Goal: Task Accomplishment & Management: Use online tool/utility

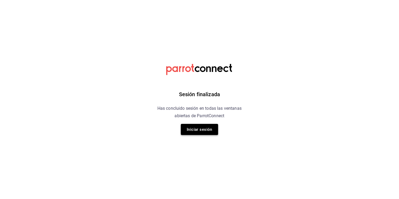
click at [196, 127] on button "Iniciar sesión" at bounding box center [199, 129] width 37 height 11
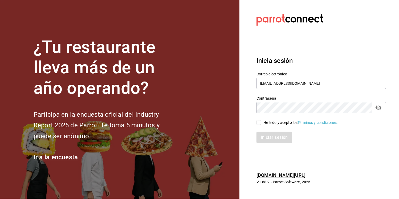
click at [258, 120] on input "He leído y acepto los Términos y condiciones." at bounding box center [258, 122] width 5 height 5
checkbox input "true"
click at [275, 137] on button "Iniciar sesión" at bounding box center [274, 137] width 36 height 11
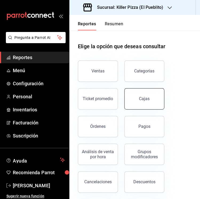
click at [140, 102] on button "Cajas" at bounding box center [144, 98] width 40 height 21
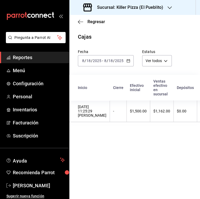
click at [124, 59] on div "[DATE] [DATE] - [DATE] [DATE]" at bounding box center [106, 60] width 56 height 11
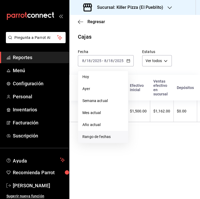
click at [102, 138] on span "Rango de fechas" at bounding box center [102, 137] width 41 height 6
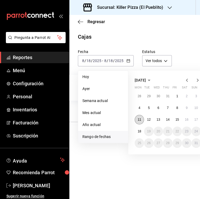
click at [139, 120] on abbr "11" at bounding box center [138, 120] width 3 height 4
click at [198, 120] on button "17" at bounding box center [195, 120] width 9 height 10
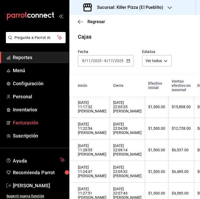
scroll to position [59, 0]
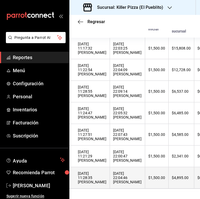
click at [171, 176] on div "$4,895.00" at bounding box center [180, 177] width 19 height 4
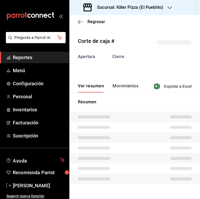
click at [122, 86] on button "Movimientos" at bounding box center [125, 87] width 26 height 9
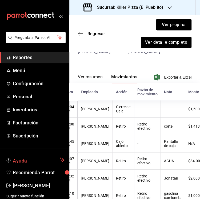
scroll to position [49, 0]
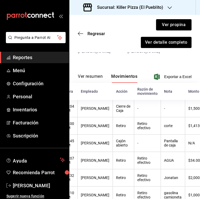
click at [87, 77] on button "Ver resumen" at bounding box center [90, 78] width 25 height 9
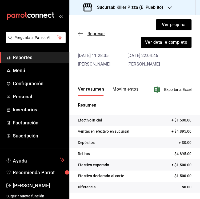
click at [83, 31] on span "Regresar" at bounding box center [91, 33] width 27 height 5
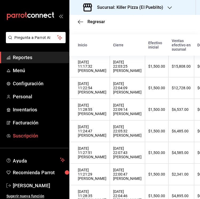
scroll to position [59, 0]
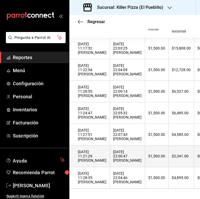
click at [171, 155] on div "$2,341.00" at bounding box center [180, 156] width 19 height 4
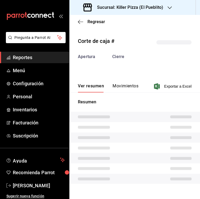
click at [129, 86] on button "Movimientos" at bounding box center [125, 87] width 26 height 9
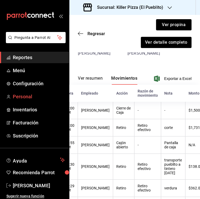
scroll to position [46, 0]
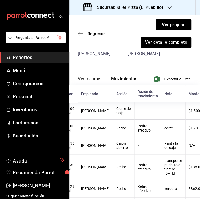
click at [89, 81] on button "Ver resumen" at bounding box center [90, 80] width 25 height 9
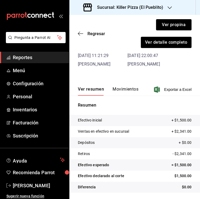
scroll to position [36, 0]
click at [87, 30] on div "Regresar Ver propina Ver detalle completo" at bounding box center [134, 33] width 130 height 37
click at [85, 33] on span "Regresar" at bounding box center [91, 33] width 27 height 5
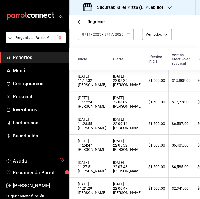
scroll to position [26, 0]
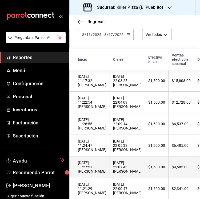
click at [171, 165] on div "$4,585.00" at bounding box center [180, 167] width 19 height 4
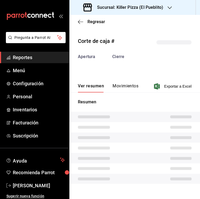
click at [119, 88] on button "Movimientos" at bounding box center [125, 87] width 26 height 9
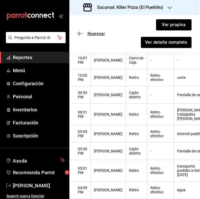
click at [79, 32] on icon "button" at bounding box center [80, 33] width 5 height 5
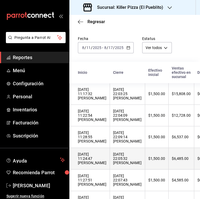
scroll to position [13, 0]
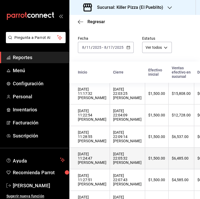
click at [171, 159] on div "$6,485.00" at bounding box center [180, 158] width 19 height 4
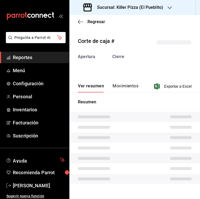
click at [128, 89] on button "Movimientos" at bounding box center [125, 87] width 26 height 9
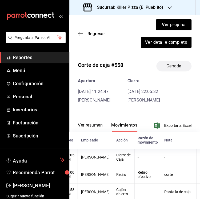
click at [81, 123] on button "Ver resumen" at bounding box center [90, 126] width 25 height 9
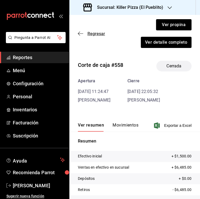
click at [80, 31] on icon "button" at bounding box center [80, 33] width 5 height 5
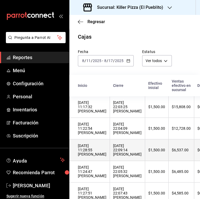
click at [171, 150] on div "$6,537.00" at bounding box center [180, 150] width 19 height 4
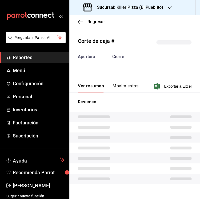
click at [126, 87] on button "Movimientos" at bounding box center [125, 87] width 26 height 9
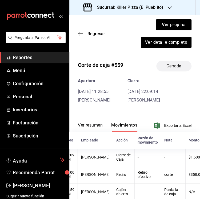
click at [85, 125] on button "Ver resumen" at bounding box center [90, 126] width 25 height 9
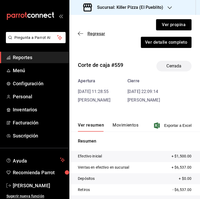
click at [90, 34] on span "Regresar" at bounding box center [96, 33] width 18 height 5
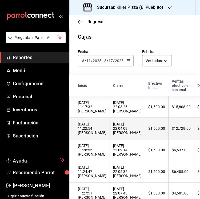
click at [171, 127] on div "$12,728.00" at bounding box center [180, 128] width 19 height 4
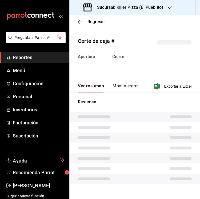
click at [123, 87] on button "Movimientos" at bounding box center [125, 87] width 26 height 9
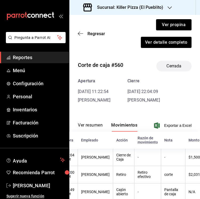
click at [86, 126] on button "Ver resumen" at bounding box center [90, 126] width 25 height 9
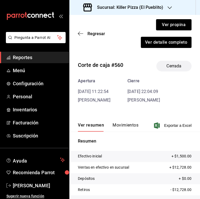
click at [86, 36] on div "Regresar Ver propina Ver detalle completo" at bounding box center [134, 33] width 130 height 37
click at [85, 35] on span "Regresar" at bounding box center [91, 33] width 27 height 5
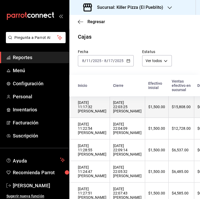
click at [171, 107] on div "$15,808.00" at bounding box center [180, 107] width 19 height 4
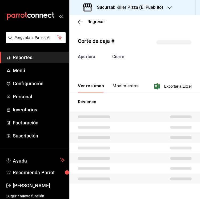
click at [117, 89] on button "Movimientos" at bounding box center [125, 87] width 26 height 9
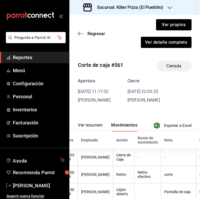
click at [87, 126] on button "Ver resumen" at bounding box center [90, 126] width 25 height 9
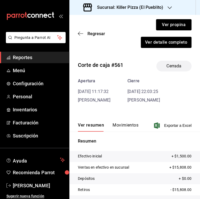
click at [142, 7] on h3 "Sucursal: Killer Pizza (El Pueblito)" at bounding box center [128, 7] width 70 height 6
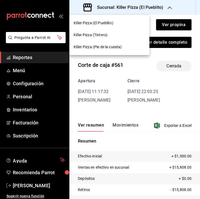
click at [112, 35] on div "Killer Pizza (Tintero)" at bounding box center [108, 35] width 71 height 6
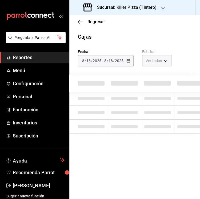
click at [125, 60] on div "[DATE] [DATE] - [DATE] [DATE]" at bounding box center [106, 60] width 56 height 11
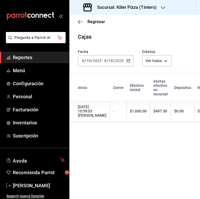
click at [125, 60] on div "[DATE] [DATE] - [DATE] [DATE]" at bounding box center [106, 60] width 56 height 11
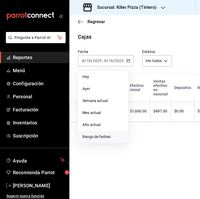
click at [101, 136] on span "Rango de fechas" at bounding box center [102, 137] width 41 height 6
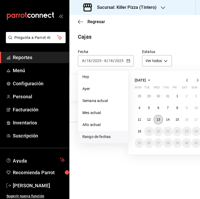
click at [158, 120] on abbr "13" at bounding box center [157, 120] width 3 height 4
click at [192, 120] on button "17" at bounding box center [195, 120] width 9 height 10
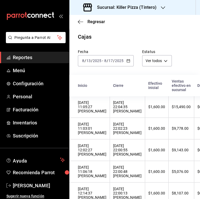
scroll to position [15, 0]
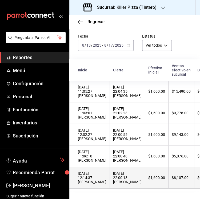
click at [148, 176] on div "$1,600.00" at bounding box center [156, 177] width 17 height 4
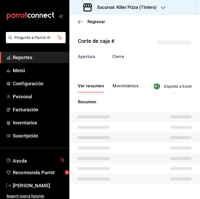
click at [124, 89] on button "Movimientos" at bounding box center [125, 87] width 26 height 9
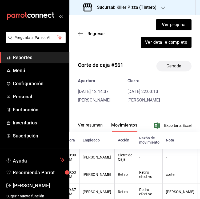
click at [85, 128] on button "Ver resumen" at bounding box center [90, 126] width 25 height 9
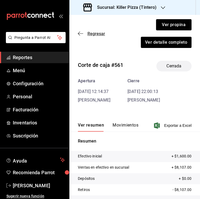
click at [79, 34] on icon "button" at bounding box center [80, 33] width 5 height 5
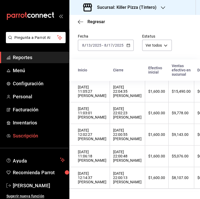
scroll to position [15, 0]
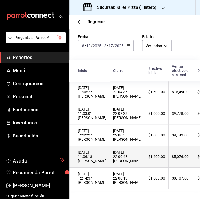
click at [173, 160] on th "$5,076.00" at bounding box center [181, 157] width 26 height 22
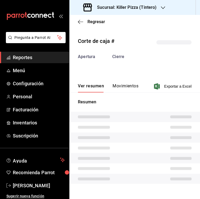
click at [118, 84] on button "Movimientos" at bounding box center [125, 87] width 26 height 9
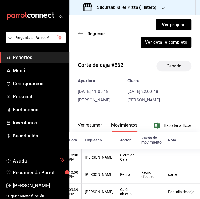
click at [88, 126] on button "Ver resumen" at bounding box center [90, 126] width 25 height 9
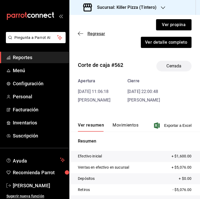
click at [88, 33] on span "Regresar" at bounding box center [96, 33] width 18 height 5
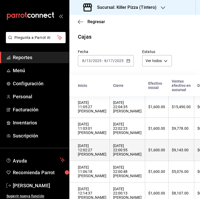
click at [178, 149] on div "$9,143.00" at bounding box center [180, 150] width 19 height 4
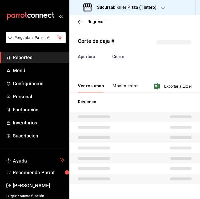
click at [125, 84] on button "Movimientos" at bounding box center [125, 87] width 26 height 9
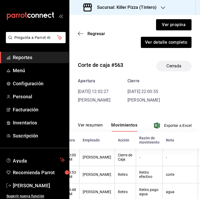
click at [90, 126] on button "Ver resumen" at bounding box center [90, 126] width 25 height 9
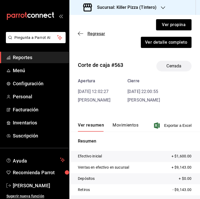
click at [94, 34] on span "Regresar" at bounding box center [96, 33] width 18 height 5
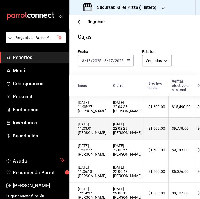
click at [171, 126] on div "$9,778.00" at bounding box center [180, 128] width 19 height 4
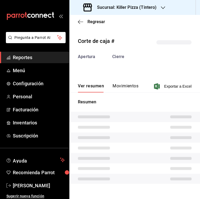
click at [127, 86] on button "Movimientos" at bounding box center [125, 87] width 26 height 9
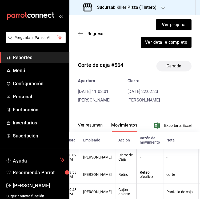
click at [88, 124] on button "Ver resumen" at bounding box center [90, 126] width 25 height 9
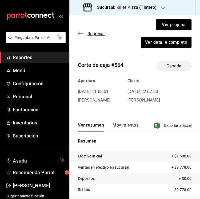
click at [83, 33] on span "Regresar" at bounding box center [91, 33] width 27 height 5
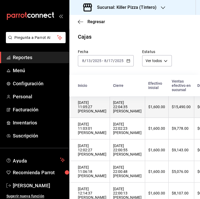
click at [171, 110] on th "$15,490.00" at bounding box center [181, 107] width 26 height 22
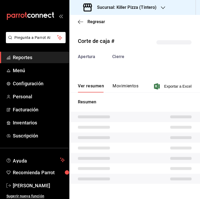
click at [125, 92] on button "Movimientos" at bounding box center [125, 87] width 26 height 9
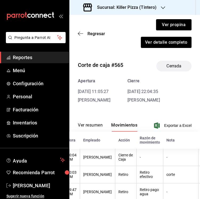
click at [84, 127] on button "Ver resumen" at bounding box center [90, 126] width 25 height 9
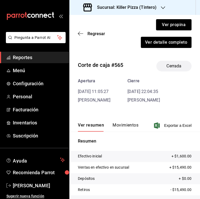
click at [86, 29] on div "Regresar Ver propina Ver detalle completo" at bounding box center [134, 33] width 130 height 37
click at [84, 31] on span "Regresar" at bounding box center [91, 33] width 27 height 5
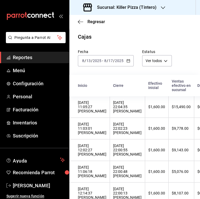
click at [143, 8] on h3 "Sucursal: Killer Pizza (Tintero)" at bounding box center [125, 7] width 64 height 6
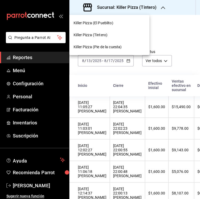
click at [116, 49] on span "Killer Pizza (Pie de la cuesta)" at bounding box center [97, 47] width 48 height 6
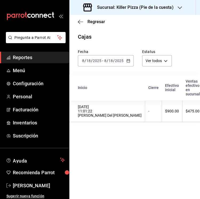
click at [126, 61] on icon "button" at bounding box center [128, 61] width 4 height 4
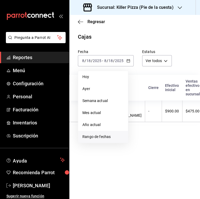
click at [94, 135] on span "Rango de fechas" at bounding box center [102, 137] width 41 height 6
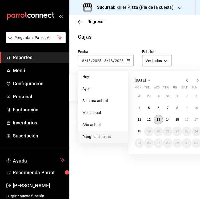
click at [158, 119] on abbr "13" at bounding box center [157, 120] width 3 height 4
click at [198, 120] on button "17" at bounding box center [195, 120] width 9 height 10
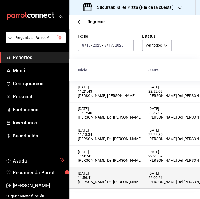
click at [148, 177] on div "[DATE] 22:00:26 [PERSON_NAME] Del [PERSON_NAME]" at bounding box center [180, 177] width 64 height 13
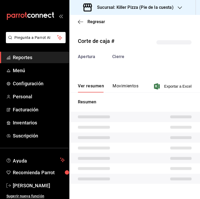
click at [117, 85] on button "Movimientos" at bounding box center [125, 87] width 26 height 9
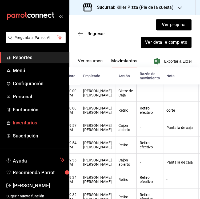
scroll to position [69, 0]
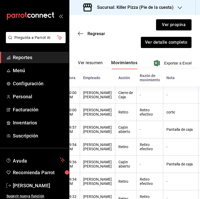
click at [91, 60] on button "Ver resumen" at bounding box center [90, 64] width 25 height 9
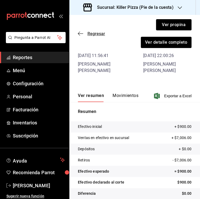
click at [81, 33] on icon "button" at bounding box center [80, 33] width 5 height 5
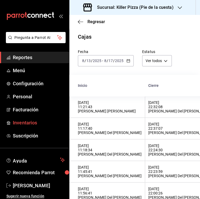
scroll to position [15, 0]
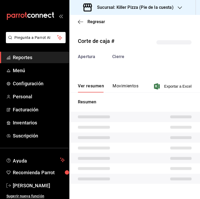
click at [127, 87] on button "Movimientos" at bounding box center [125, 87] width 26 height 9
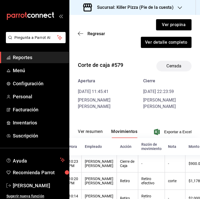
click at [84, 129] on button "Ver resumen" at bounding box center [90, 133] width 25 height 9
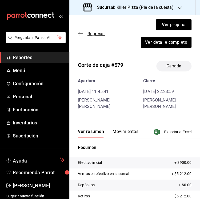
click at [84, 32] on span "Regresar" at bounding box center [91, 33] width 27 height 5
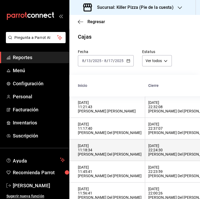
click at [148, 155] on div "[DATE] 22:24:30 [PERSON_NAME] Del [PERSON_NAME]" at bounding box center [180, 149] width 64 height 13
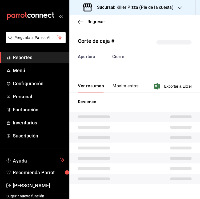
click at [119, 83] on button "Movimientos" at bounding box center [125, 87] width 26 height 9
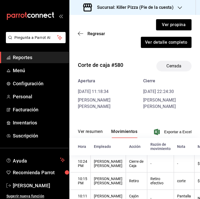
click at [88, 129] on button "Ver resumen" at bounding box center [90, 133] width 25 height 9
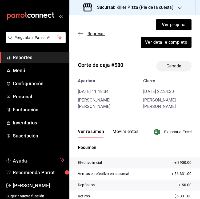
click at [92, 35] on span "Regresar" at bounding box center [96, 33] width 18 height 5
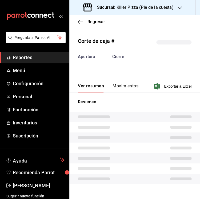
click at [120, 87] on button "Movimientos" at bounding box center [125, 87] width 26 height 9
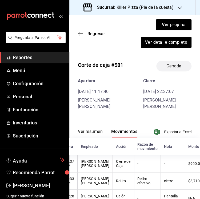
click at [93, 129] on button "Ver resumen" at bounding box center [90, 133] width 25 height 9
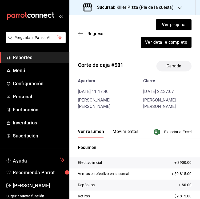
click at [124, 129] on button "Movimientos" at bounding box center [125, 133] width 26 height 9
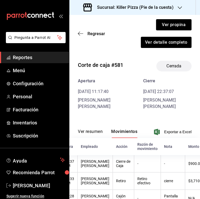
click at [91, 129] on button "Ver resumen" at bounding box center [90, 133] width 25 height 9
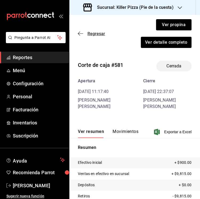
click at [84, 32] on span "Regresar" at bounding box center [91, 33] width 27 height 5
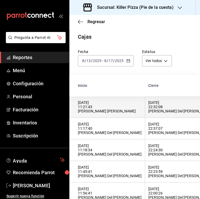
click at [154, 110] on div "[DATE] 22:32:08 [PERSON_NAME] Del [PERSON_NAME]" at bounding box center [180, 106] width 64 height 13
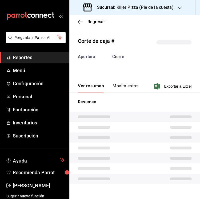
click at [114, 84] on button "Movimientos" at bounding box center [125, 87] width 26 height 9
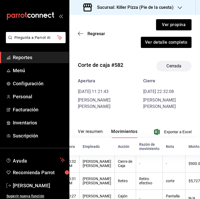
click at [91, 129] on button "Ver resumen" at bounding box center [90, 133] width 25 height 9
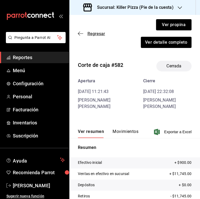
click at [84, 35] on span "Regresar" at bounding box center [91, 33] width 27 height 5
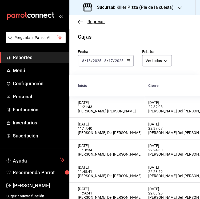
click at [80, 20] on icon "button" at bounding box center [80, 21] width 5 height 5
